Goal: Use online tool/utility: Utilize a website feature to perform a specific function

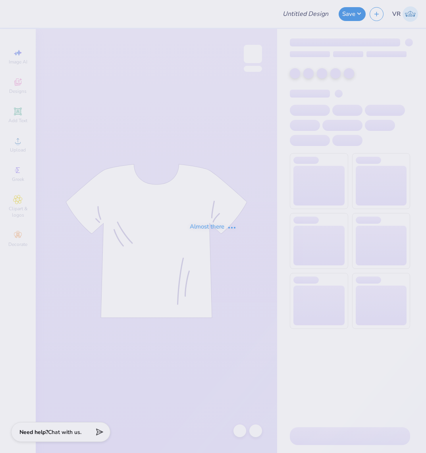
type input "GoCompass Fall Merch"
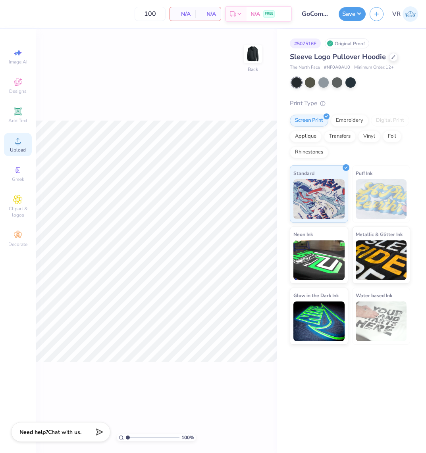
click at [17, 142] on circle at bounding box center [17, 143] width 4 height 4
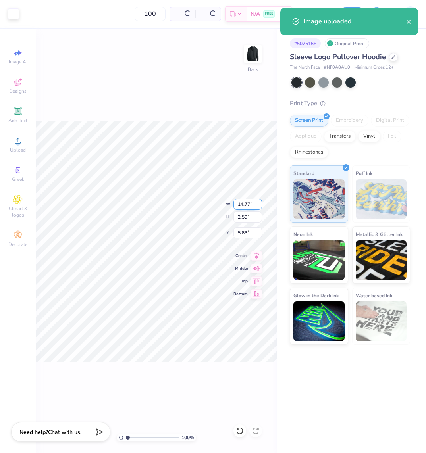
click at [242, 208] on input "14.77" at bounding box center [247, 204] width 29 height 11
type input "3.50"
type input "0.61"
type input "6.82"
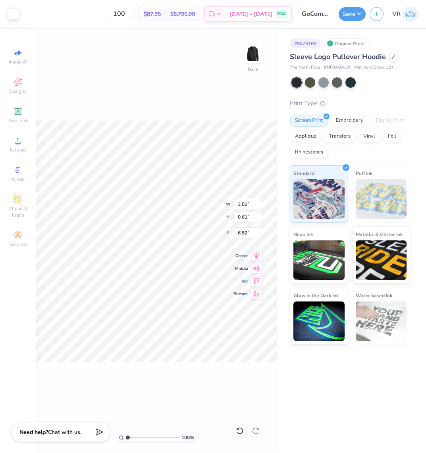
type input "3.00"
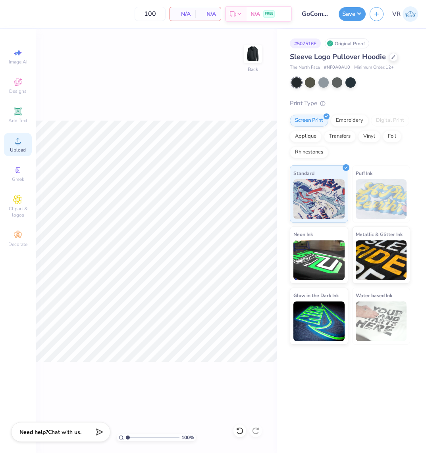
click at [20, 146] on div "Upload" at bounding box center [18, 144] width 28 height 23
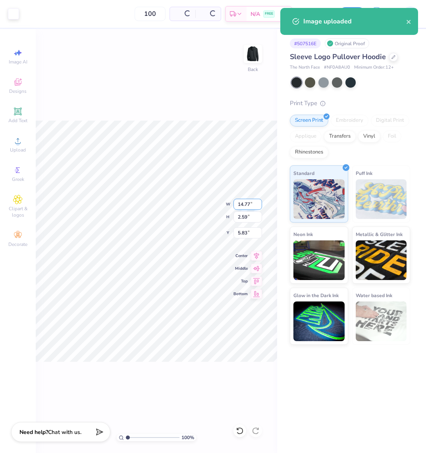
click at [246, 203] on input "14.77" at bounding box center [247, 204] width 29 height 11
type input "3.50"
type input "0.61"
type input "6.82"
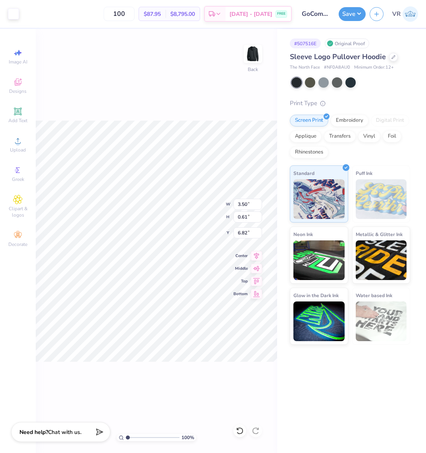
type input "3.00"
click at [343, 12] on button "Save" at bounding box center [351, 13] width 27 height 14
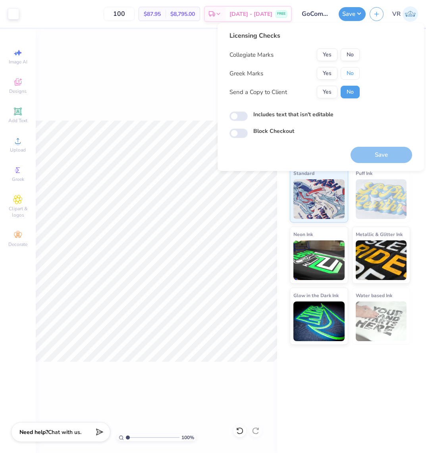
click at [347, 75] on button "No" at bounding box center [349, 73] width 19 height 13
click at [350, 54] on button "No" at bounding box center [349, 54] width 19 height 13
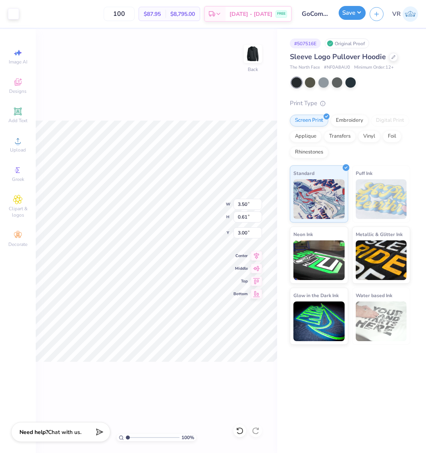
click at [356, 12] on button "Save" at bounding box center [351, 13] width 27 height 14
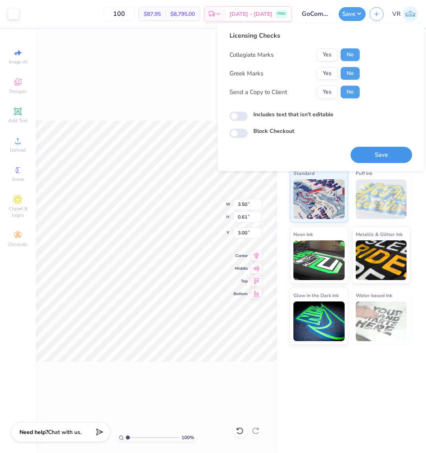
click at [370, 154] on button "Save" at bounding box center [380, 155] width 61 height 16
click at [145, 72] on div "100 % Back W 3.50 3.50 " H 0.61 0.61 " Y 3.00 3.00 " Center Middle Top Bottom" at bounding box center [156, 241] width 241 height 424
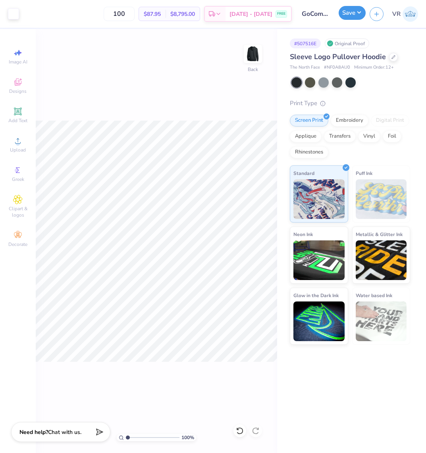
click at [356, 10] on button "Save" at bounding box center [351, 13] width 27 height 14
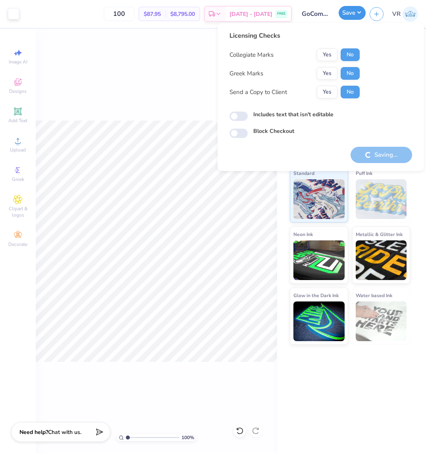
click at [349, 10] on button "Save" at bounding box center [351, 13] width 27 height 14
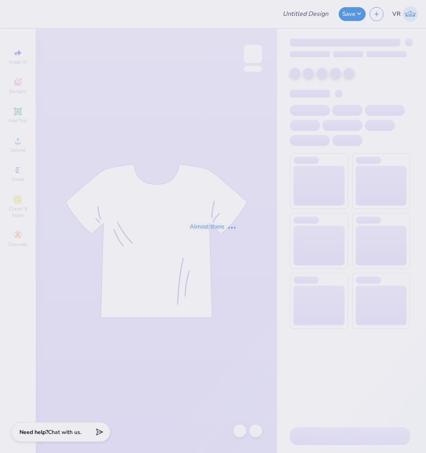
type input "[PERSON_NAME] : [GEOGRAPHIC_DATA]"
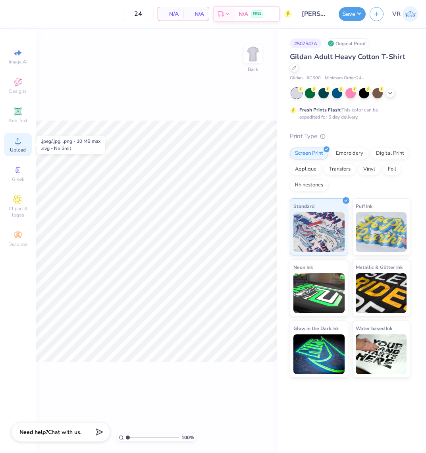
click at [18, 142] on circle at bounding box center [17, 143] width 4 height 4
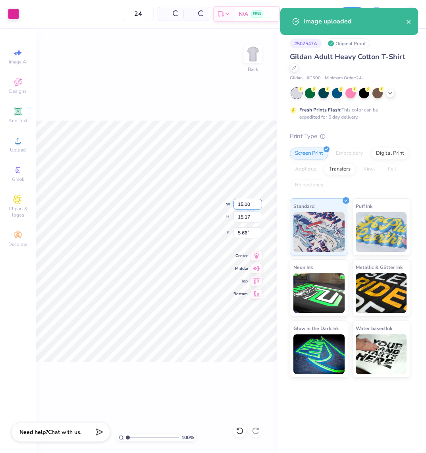
click at [247, 202] on input "15.00" at bounding box center [247, 204] width 29 height 11
type input "3.50"
type input "3.54"
type input "11.48"
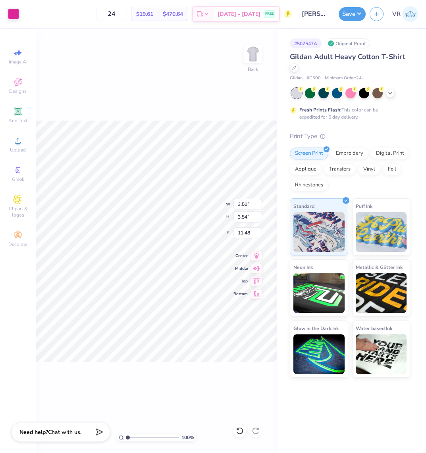
type input "3.00"
click at [245, 218] on input "3.54" at bounding box center [247, 216] width 29 height 11
type input "3.5"
type input "3.46"
type input "3.50"
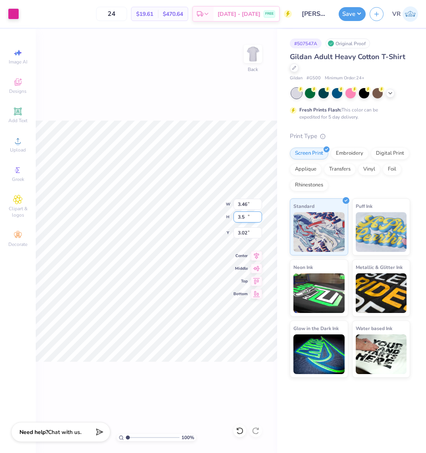
type input "3.02"
click at [247, 232] on input "3.02" at bounding box center [247, 232] width 29 height 11
type input "3.00"
click at [349, 10] on button "Save" at bounding box center [351, 13] width 27 height 14
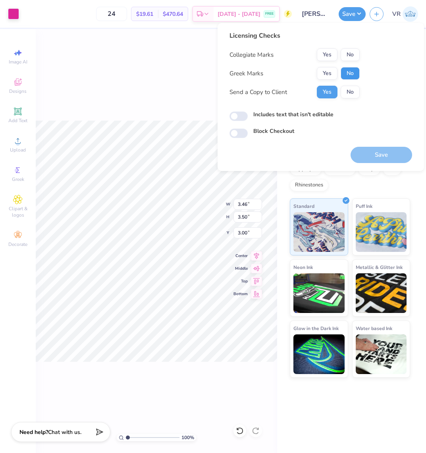
click at [351, 73] on button "No" at bounding box center [349, 73] width 19 height 13
click at [322, 54] on button "Yes" at bounding box center [327, 54] width 21 height 13
click at [370, 149] on button "Save" at bounding box center [380, 155] width 61 height 16
